Goal: Find specific page/section: Find specific page/section

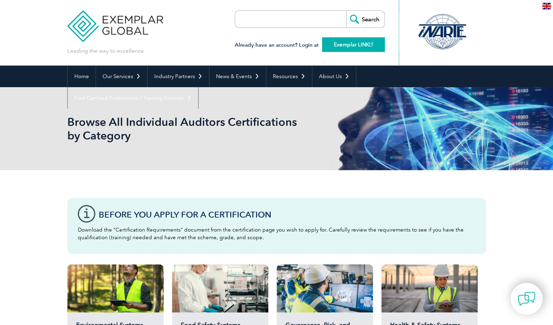
click at [344, 41] on link "Exemplar LINK" at bounding box center [353, 44] width 63 height 15
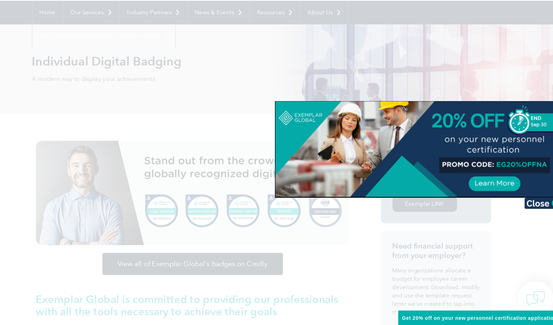
scroll to position [38, 0]
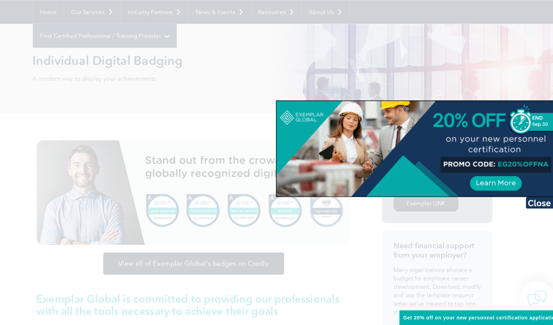
click at [418, 33] on div at bounding box center [276, 162] width 553 height 325
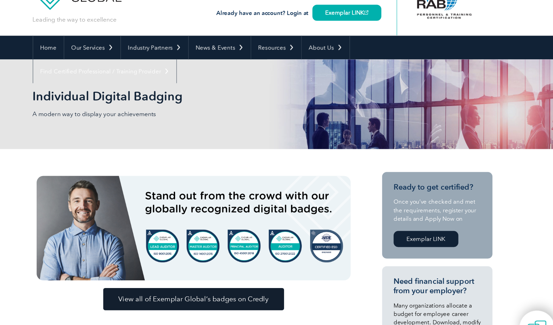
scroll to position [33, 0]
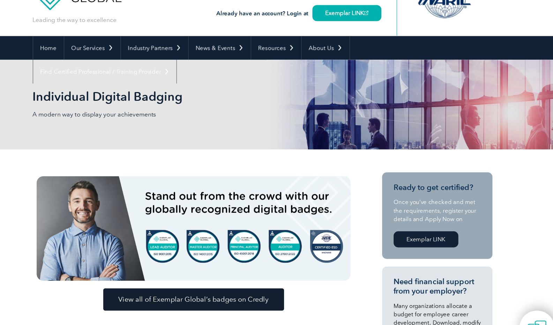
click at [269, 271] on span "View all of Exemplar Global’s badges on Credly" at bounding box center [214, 273] width 137 height 6
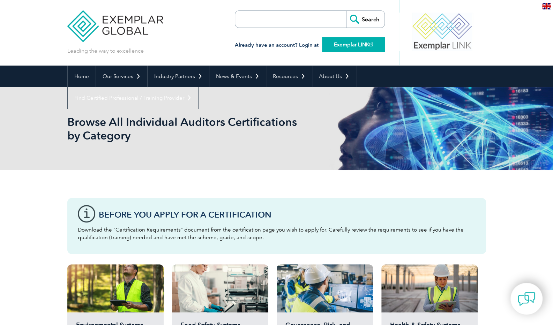
click at [368, 45] on link "Exemplar LINK" at bounding box center [353, 44] width 63 height 15
